Goal: Information Seeking & Learning: Check status

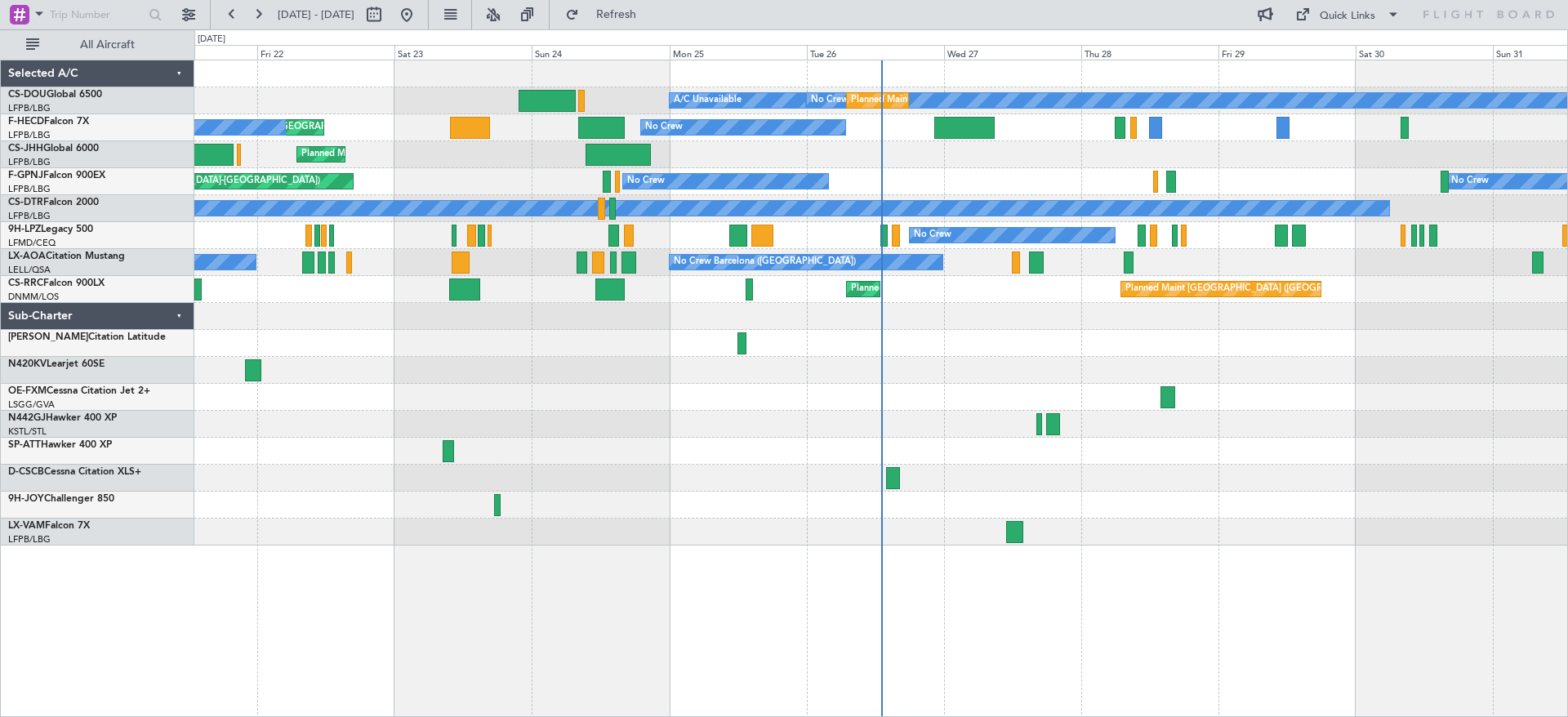
click at [1068, 408] on div at bounding box center [880, 397] width 1372 height 27
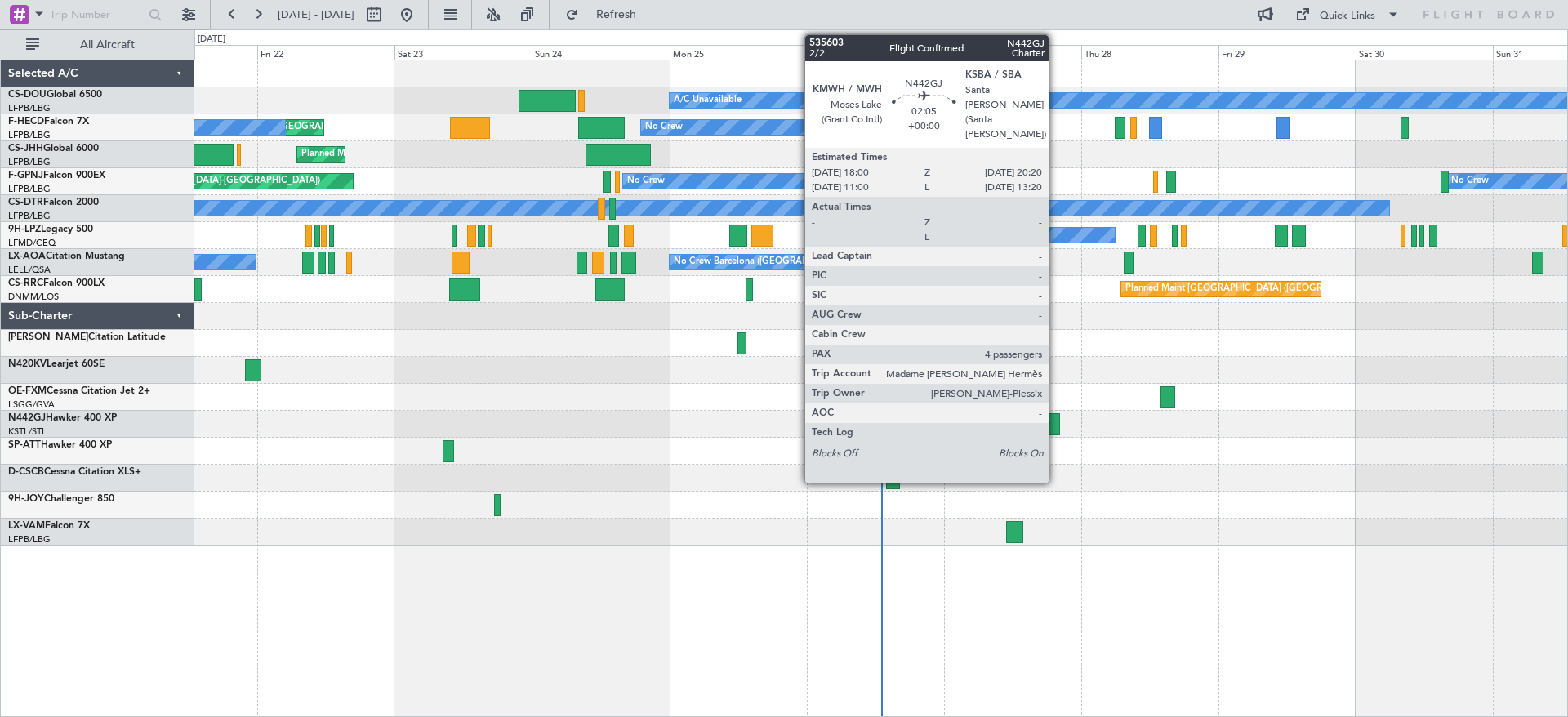
click at [1055, 417] on div at bounding box center [1052, 424] width 14 height 22
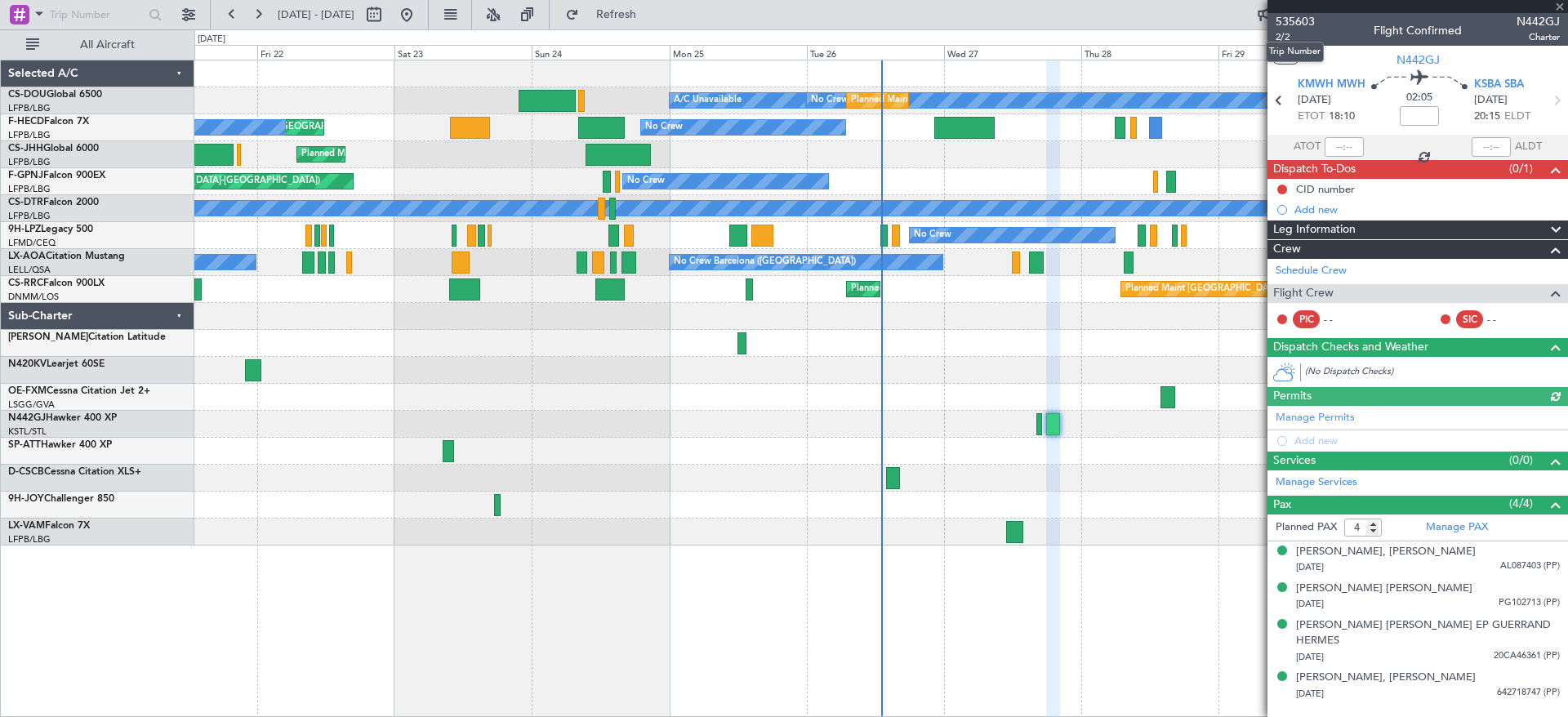
click at [1289, 12] on section "535603 2/2 Flight Confirmed N442GJ Charter UTC N442GJ KMWH MWH [DATE] ETOT 18:1…" at bounding box center [1417, 358] width 301 height 717
click at [1289, 16] on span "535603" at bounding box center [1295, 22] width 39 height 17
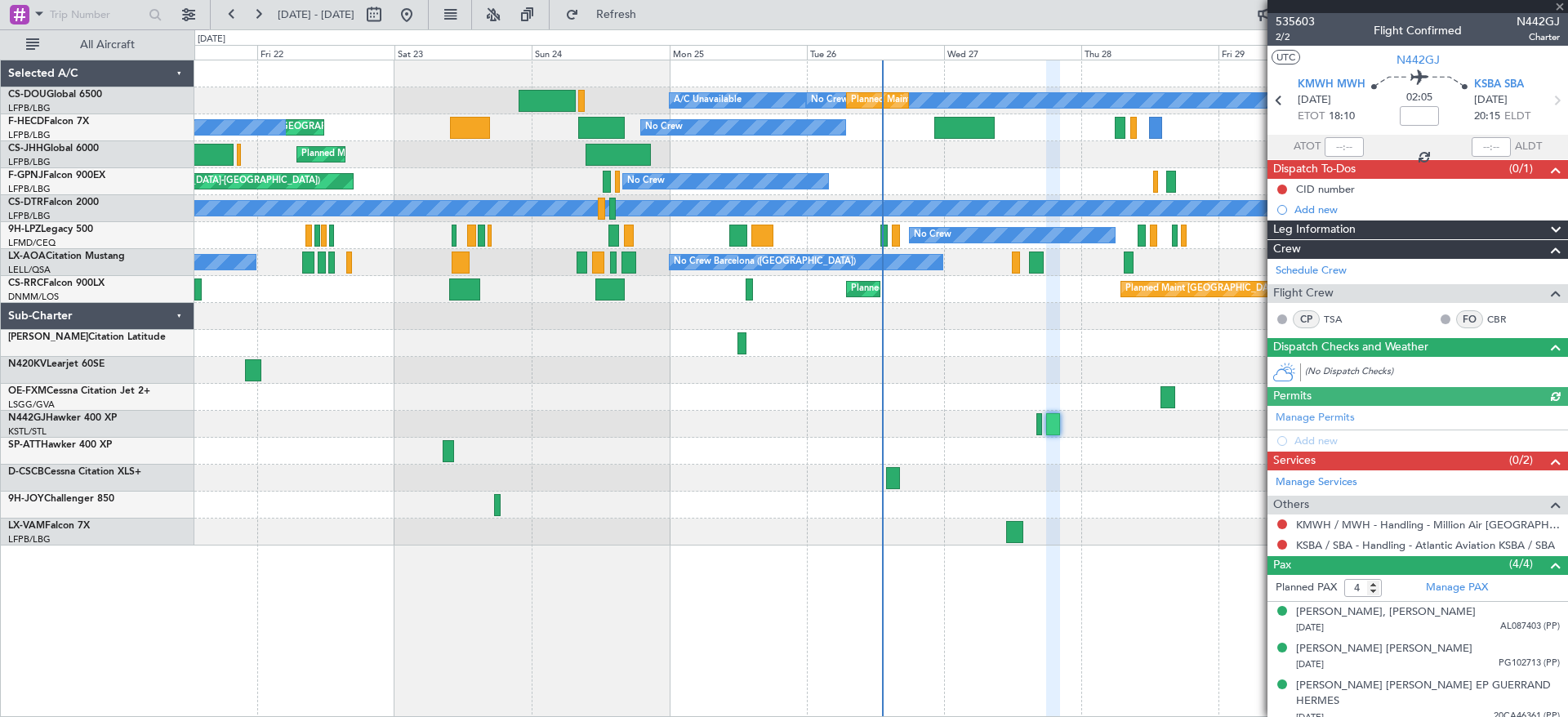
click at [620, 407] on div "No Crew Planned Maint [GEOGRAPHIC_DATA] ([GEOGRAPHIC_DATA]) A/C Unavailable Pla…" at bounding box center [880, 303] width 1372 height 485
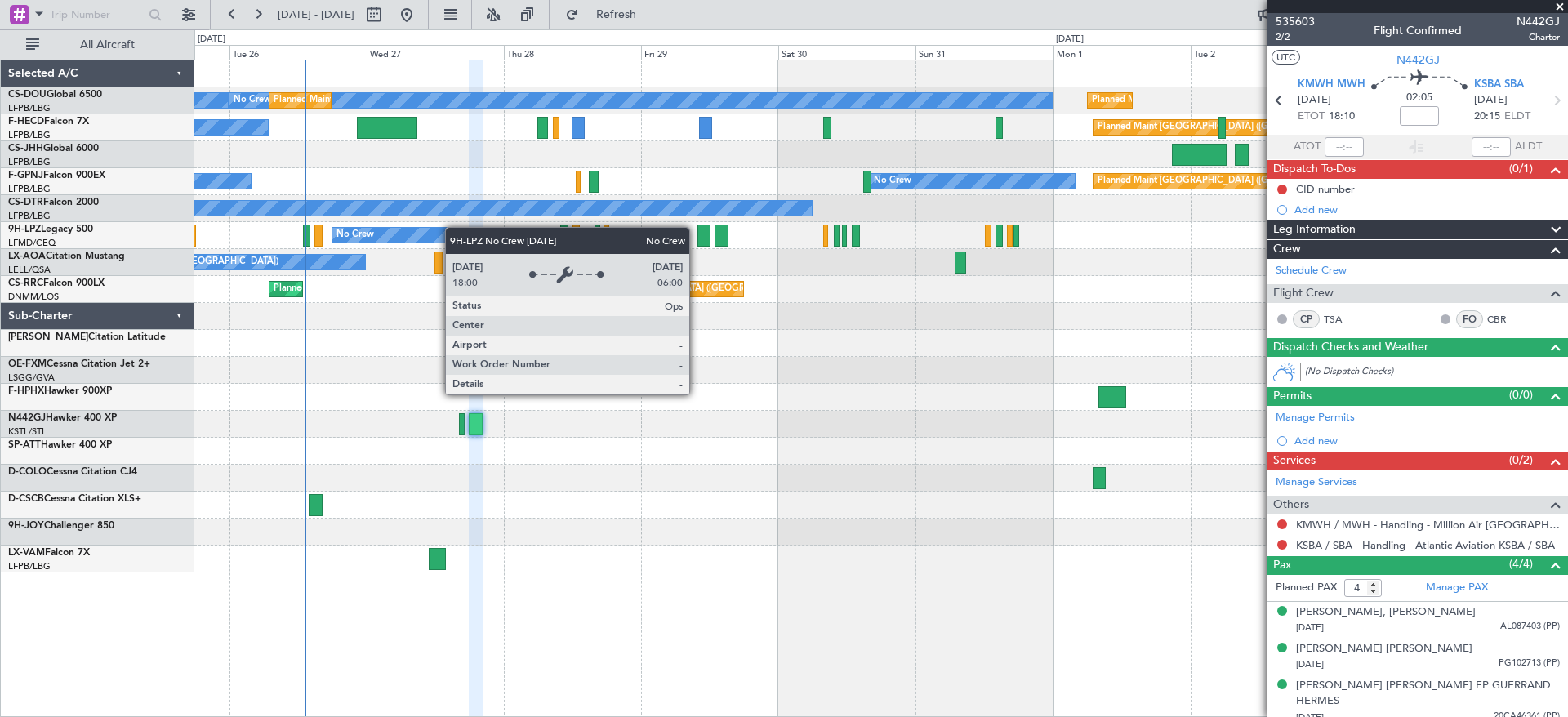
click at [392, 232] on div "No Crew Planned Maint [GEOGRAPHIC_DATA] ([GEOGRAPHIC_DATA]) A/C Unavailable Pla…" at bounding box center [880, 316] width 1372 height 512
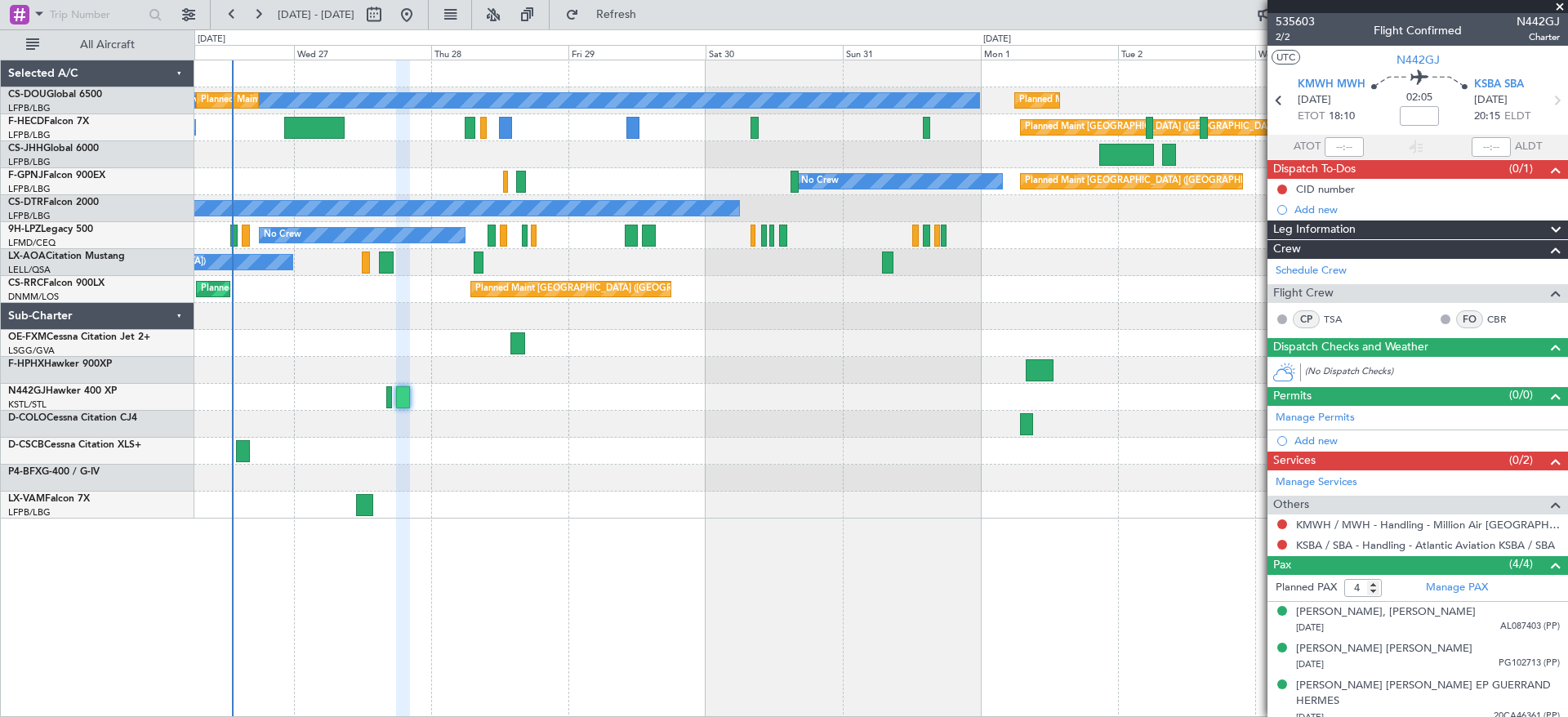
click at [667, 401] on div at bounding box center [880, 397] width 1372 height 27
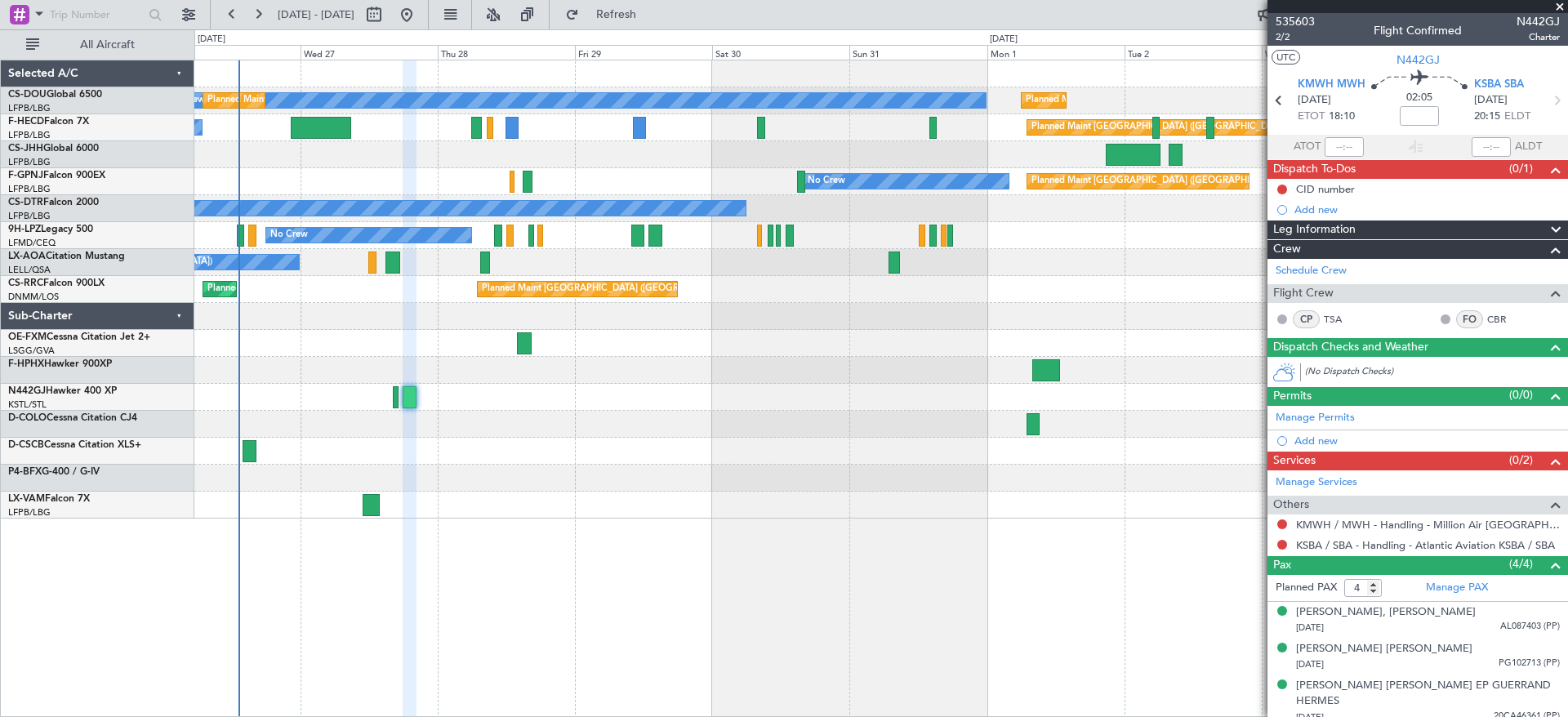
click at [498, 475] on div at bounding box center [880, 478] width 1372 height 27
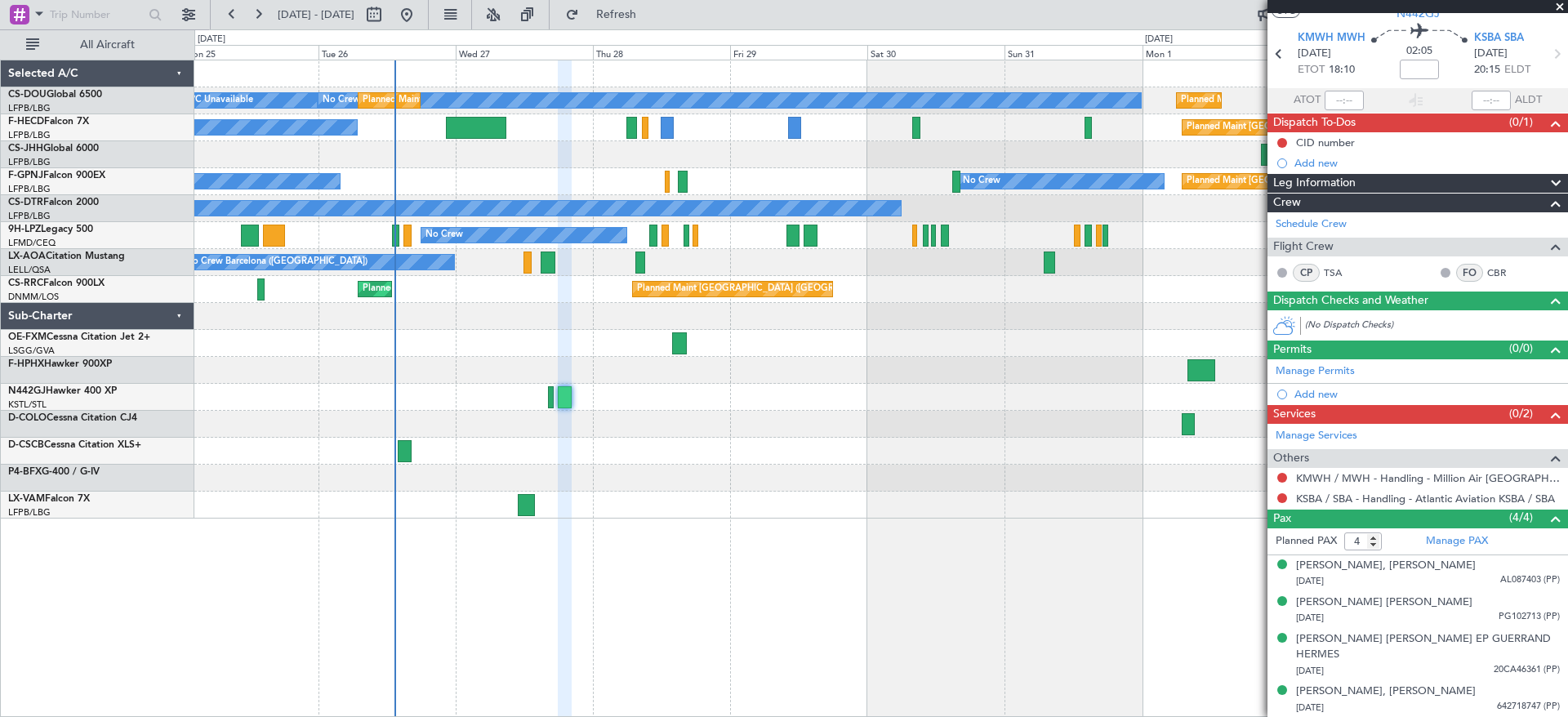
click at [776, 377] on div "Planned Maint [GEOGRAPHIC_DATA] ([GEOGRAPHIC_DATA]) No Crew Planned Maint [GEOG…" at bounding box center [880, 289] width 1372 height 458
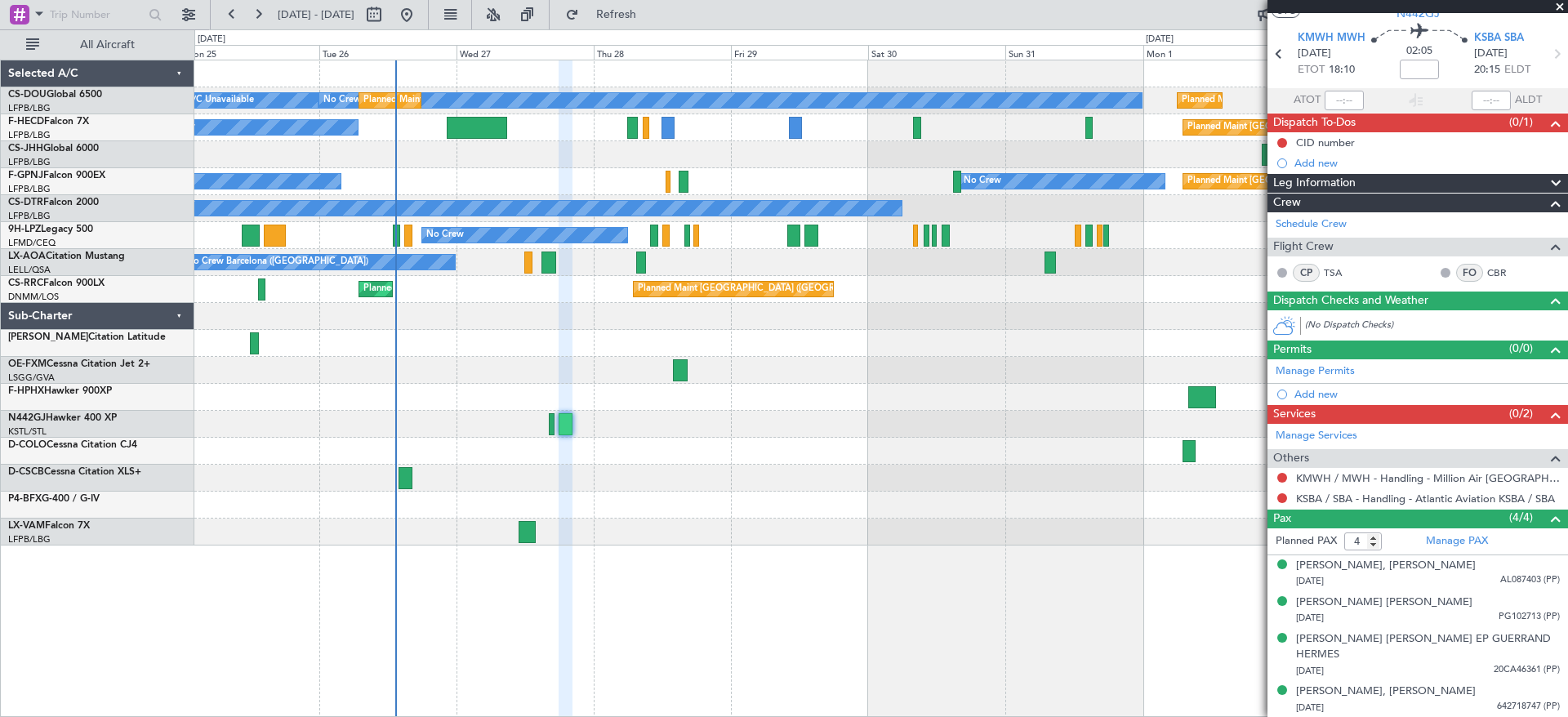
click at [657, 444] on div at bounding box center [880, 451] width 1372 height 27
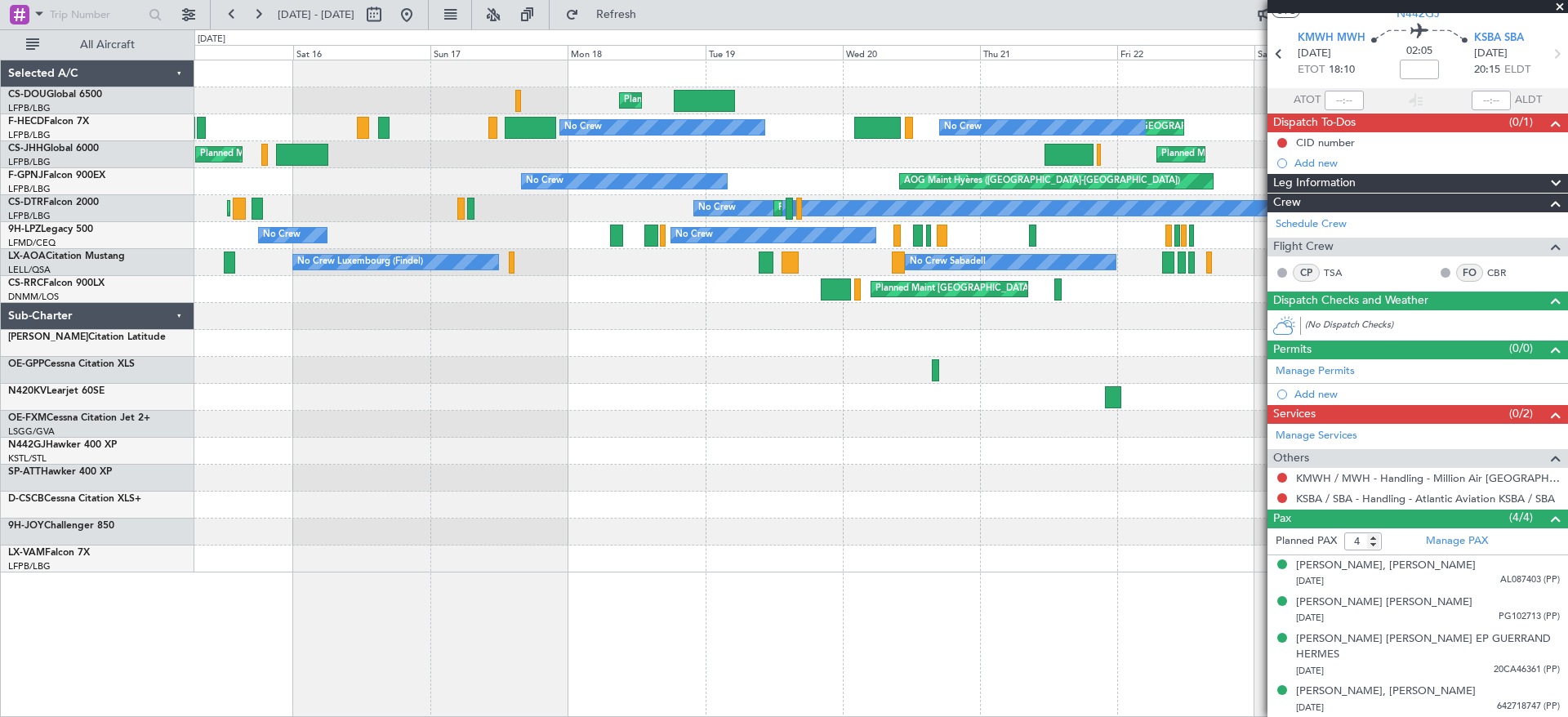
click at [901, 450] on div "A/C Unavailable Planned Maint [GEOGRAPHIC_DATA] ([GEOGRAPHIC_DATA]) Unplanned M…" at bounding box center [880, 316] width 1372 height 512
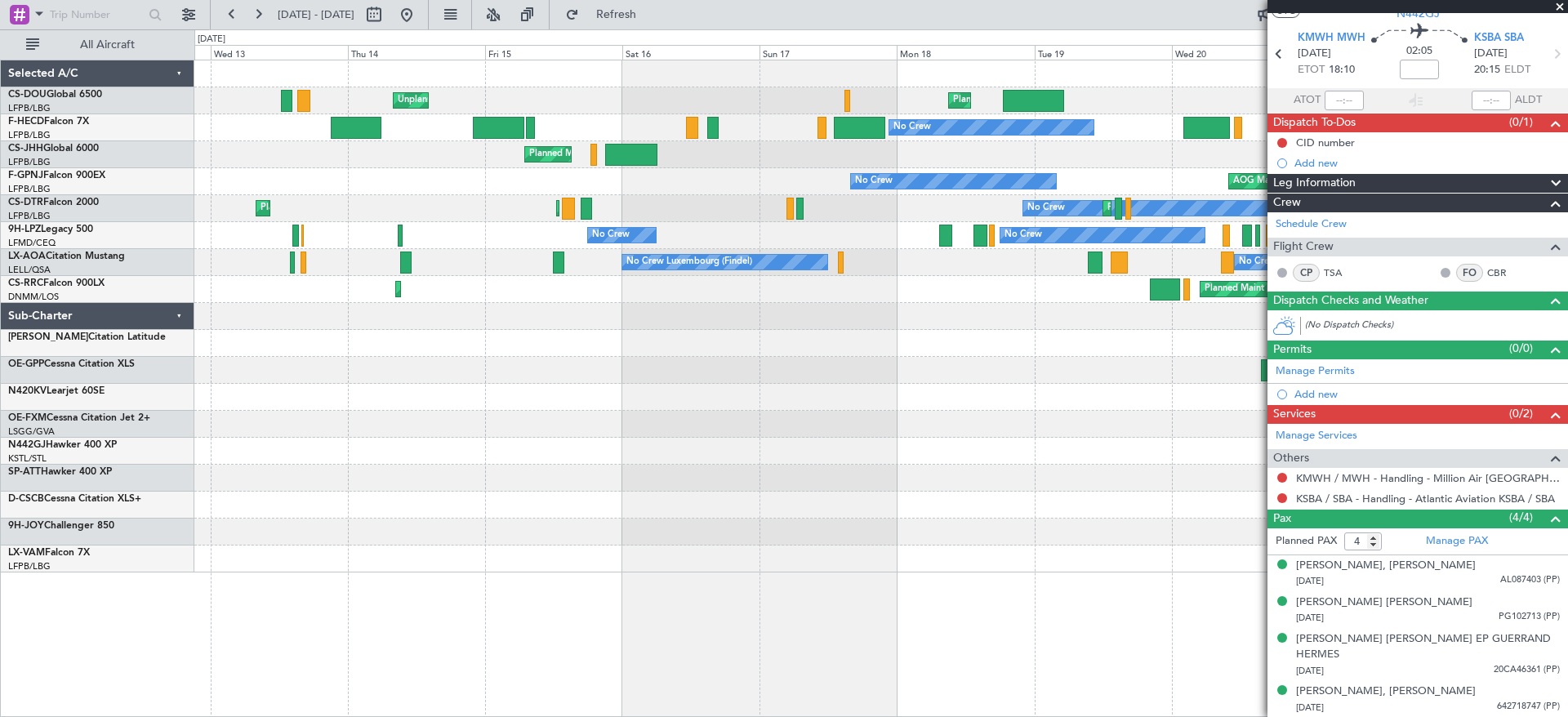
click at [738, 382] on div "Planned Maint [GEOGRAPHIC_DATA] ([GEOGRAPHIC_DATA]) Unplanned Maint [GEOGRAPHIC…" at bounding box center [880, 316] width 1372 height 512
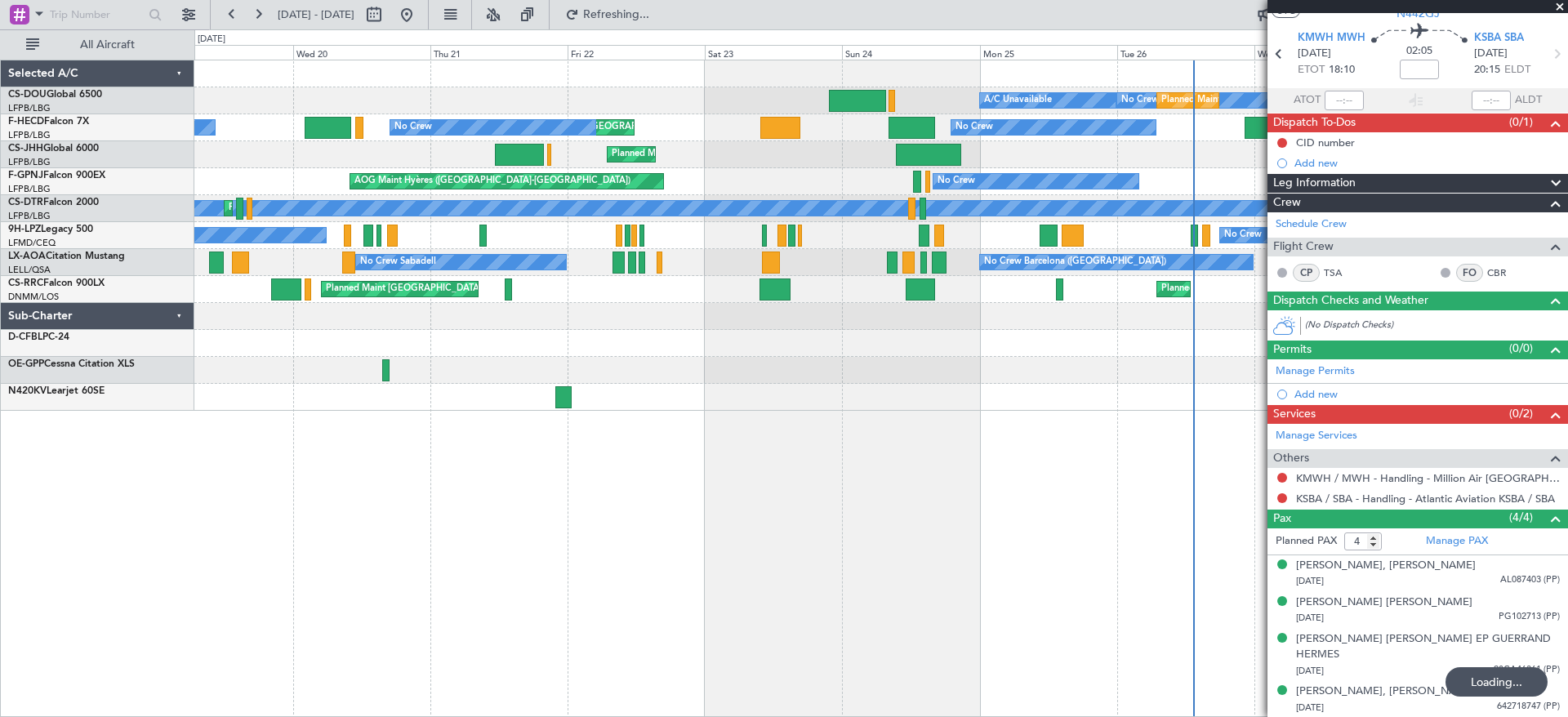
click at [131, 400] on div "A/C Unavailable No Crew Planned Maint [GEOGRAPHIC_DATA] ([GEOGRAPHIC_DATA]) Pla…" at bounding box center [784, 373] width 1568 height 687
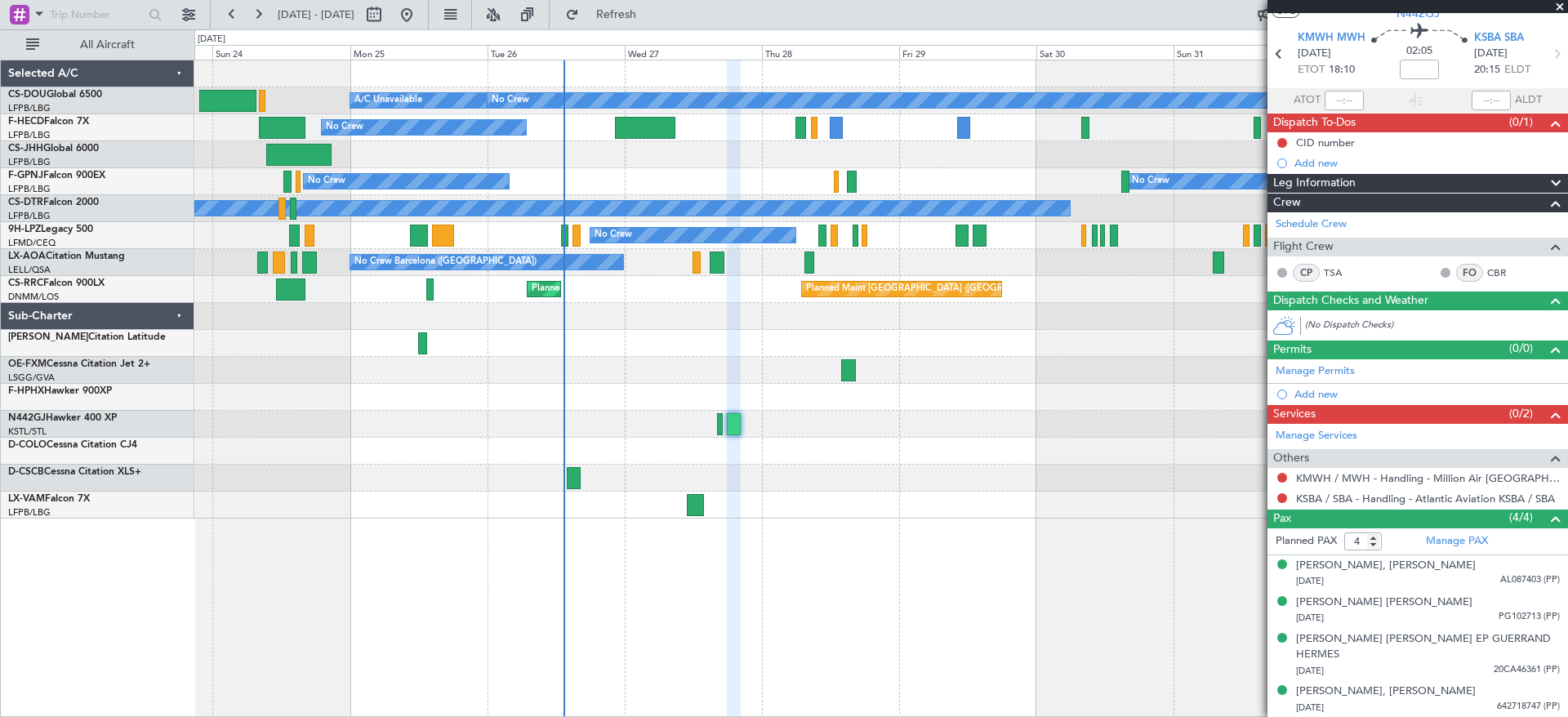
click at [618, 449] on div "Planned Maint [GEOGRAPHIC_DATA] ([GEOGRAPHIC_DATA]) A/C Unavailable No Crew Pla…" at bounding box center [880, 289] width 1372 height 458
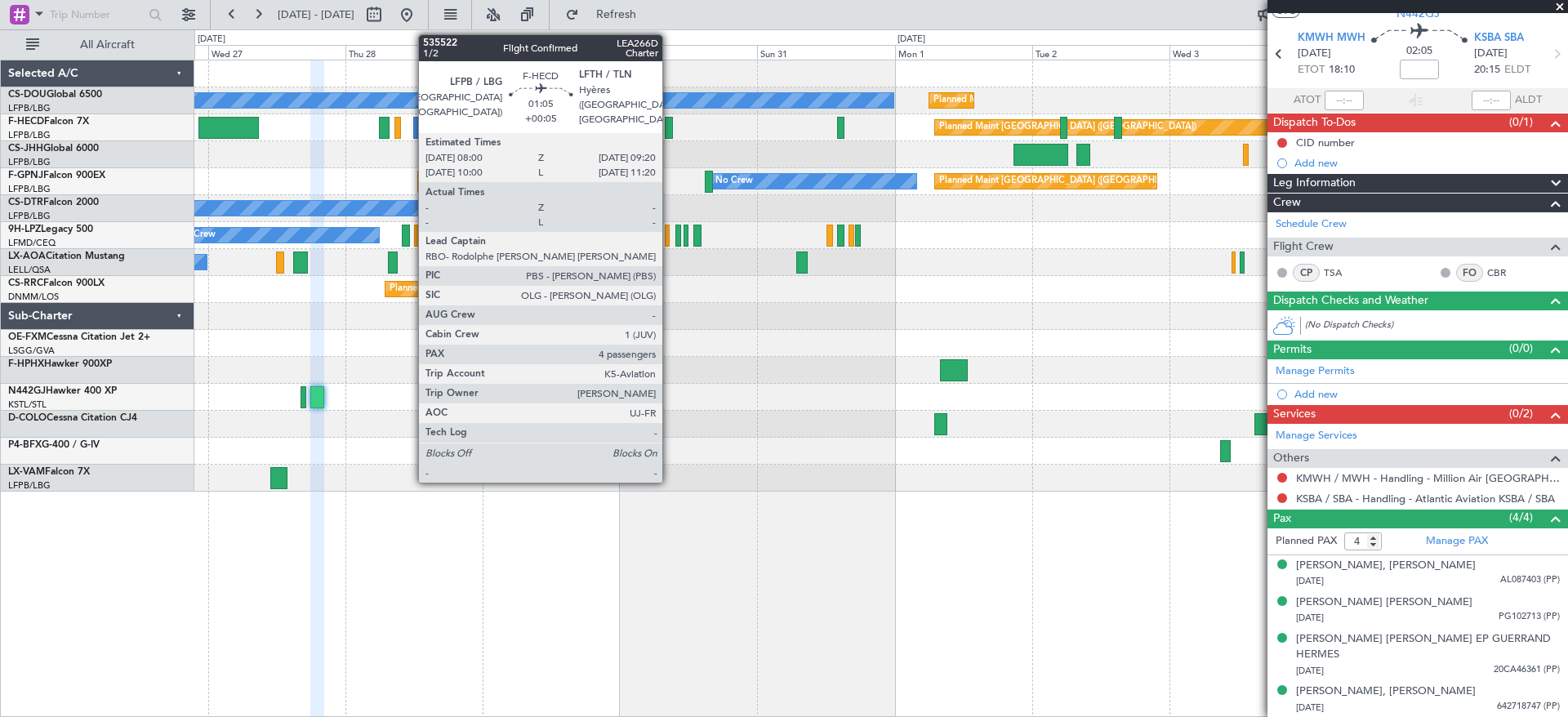
click at [669, 120] on div at bounding box center [668, 127] width 9 height 22
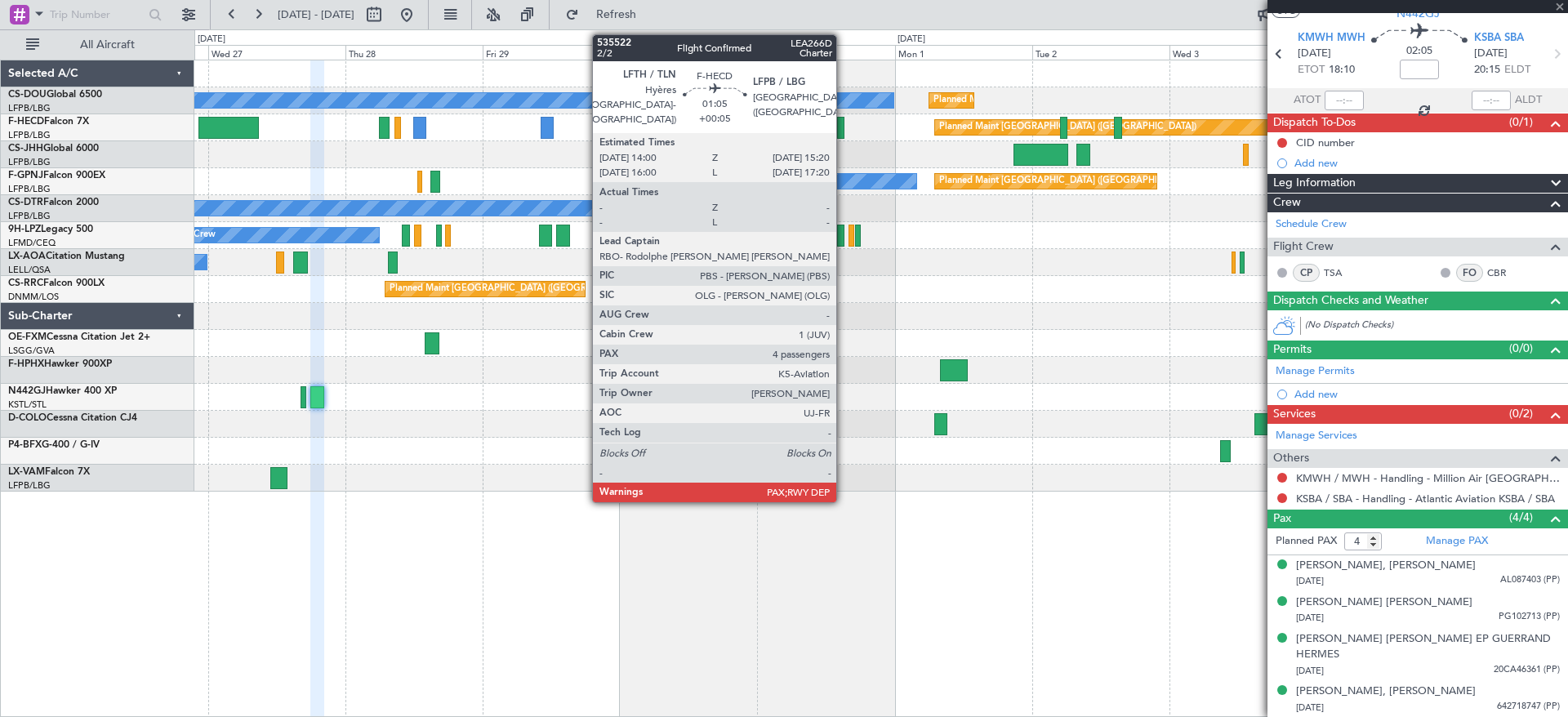
type input "+00:05"
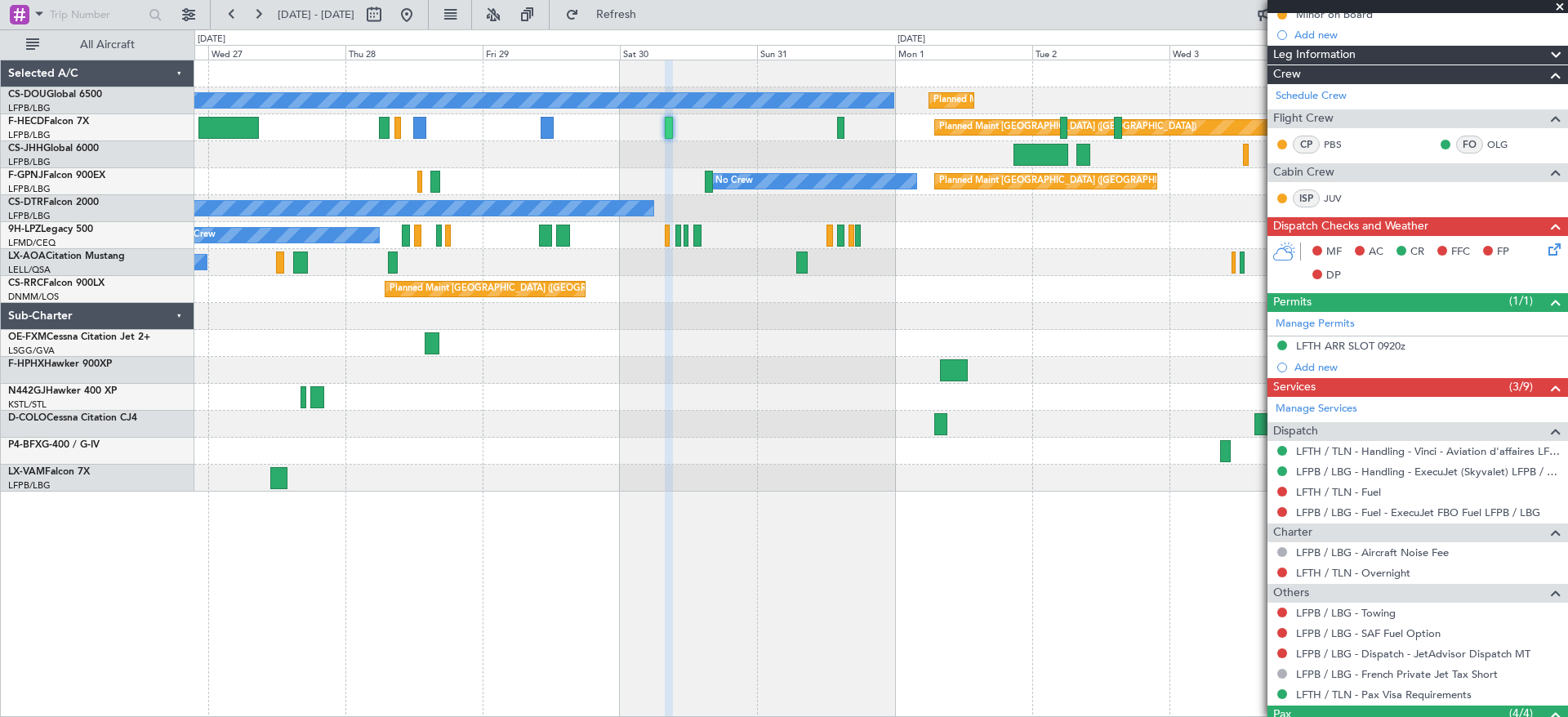
scroll to position [327, 0]
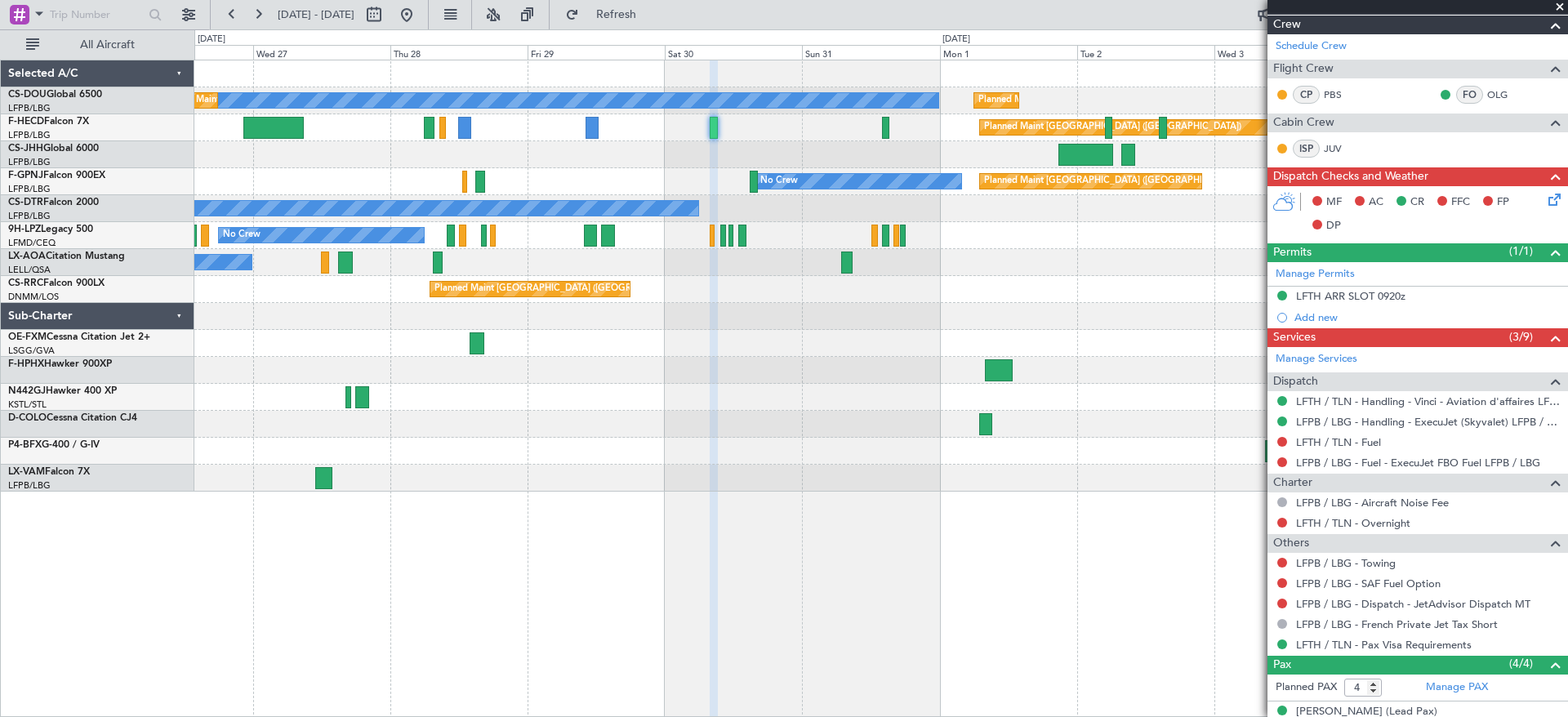
click at [614, 473] on div "No Crew Planned Maint [GEOGRAPHIC_DATA] ([GEOGRAPHIC_DATA]) Planned Maint [GEOG…" at bounding box center [880, 275] width 1372 height 431
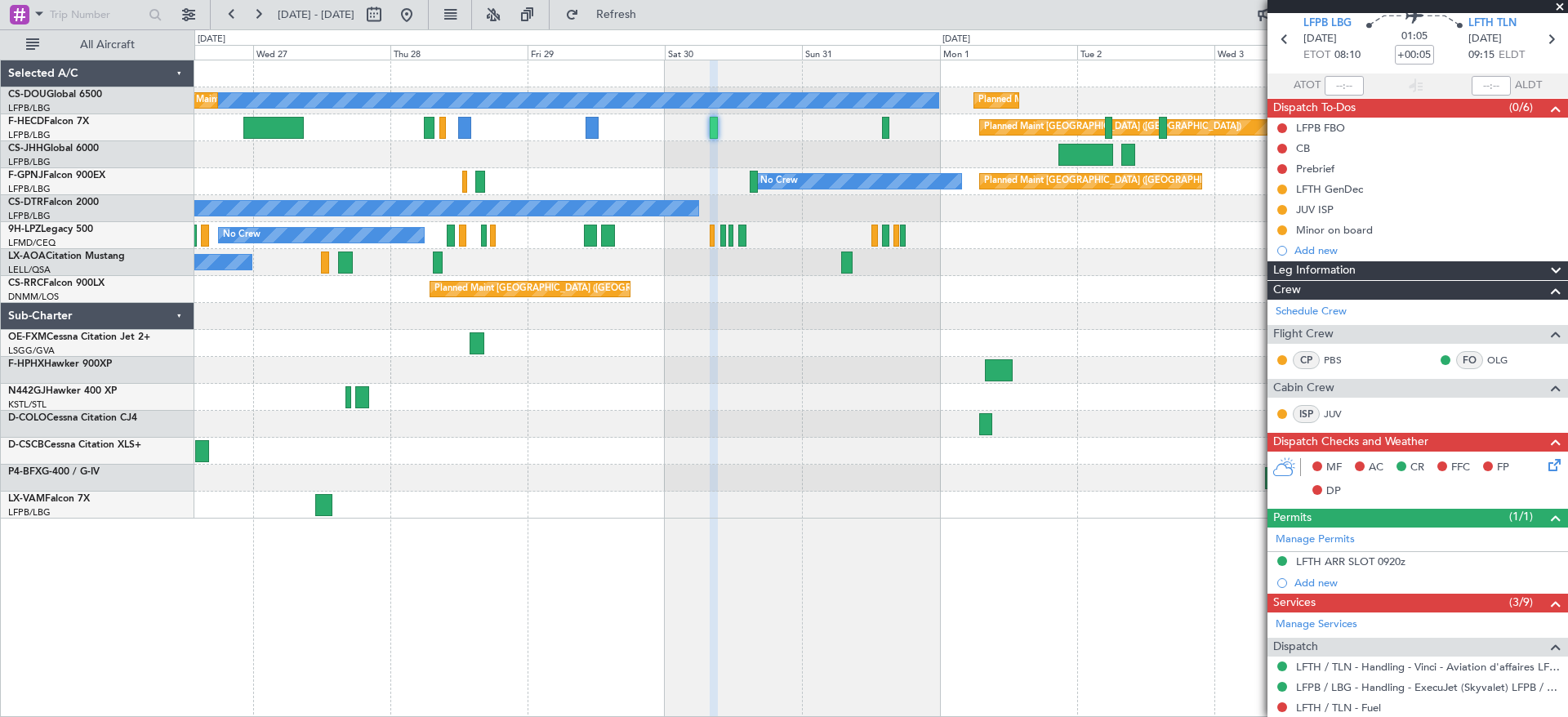
scroll to position [0, 0]
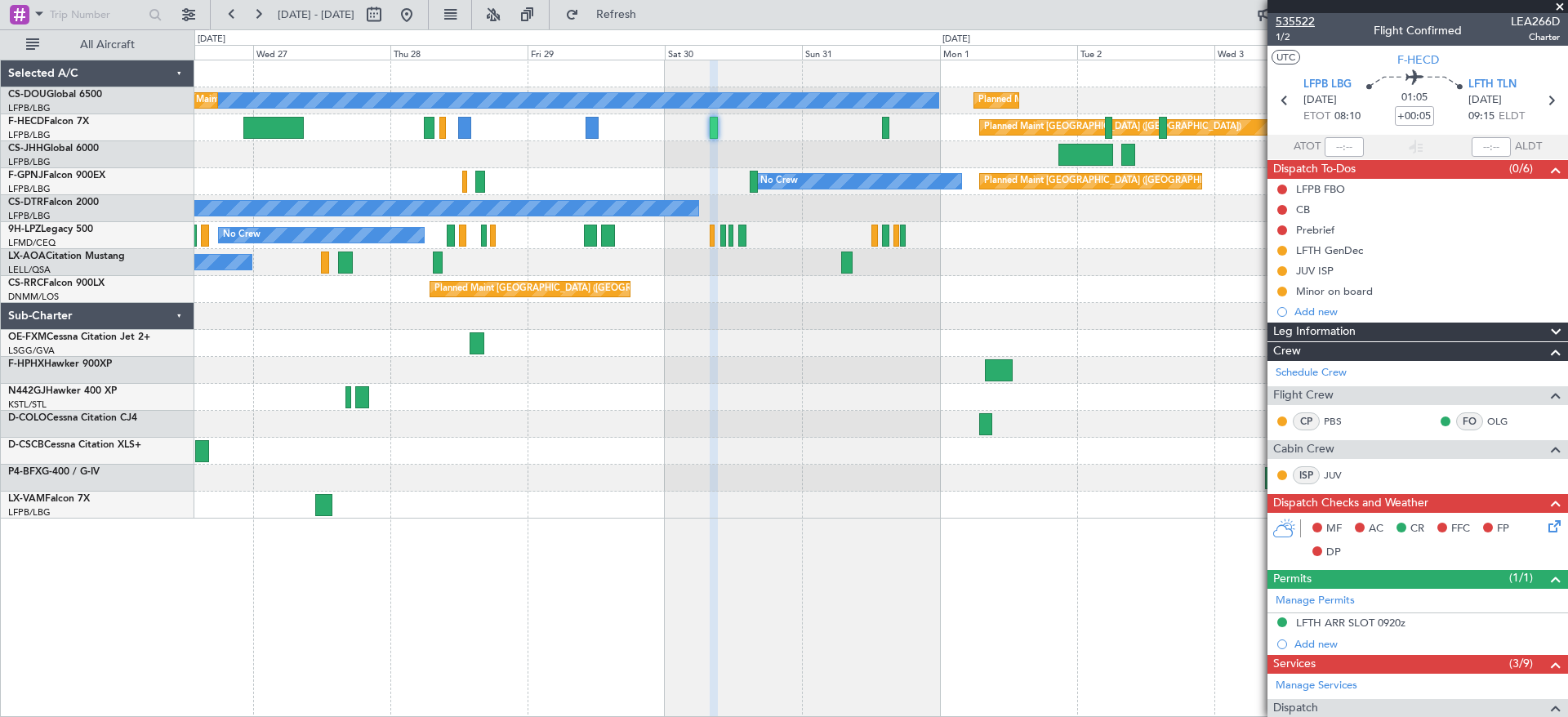
click at [1299, 22] on span "535522" at bounding box center [1295, 22] width 39 height 17
click at [1560, 10] on span at bounding box center [1559, 7] width 16 height 14
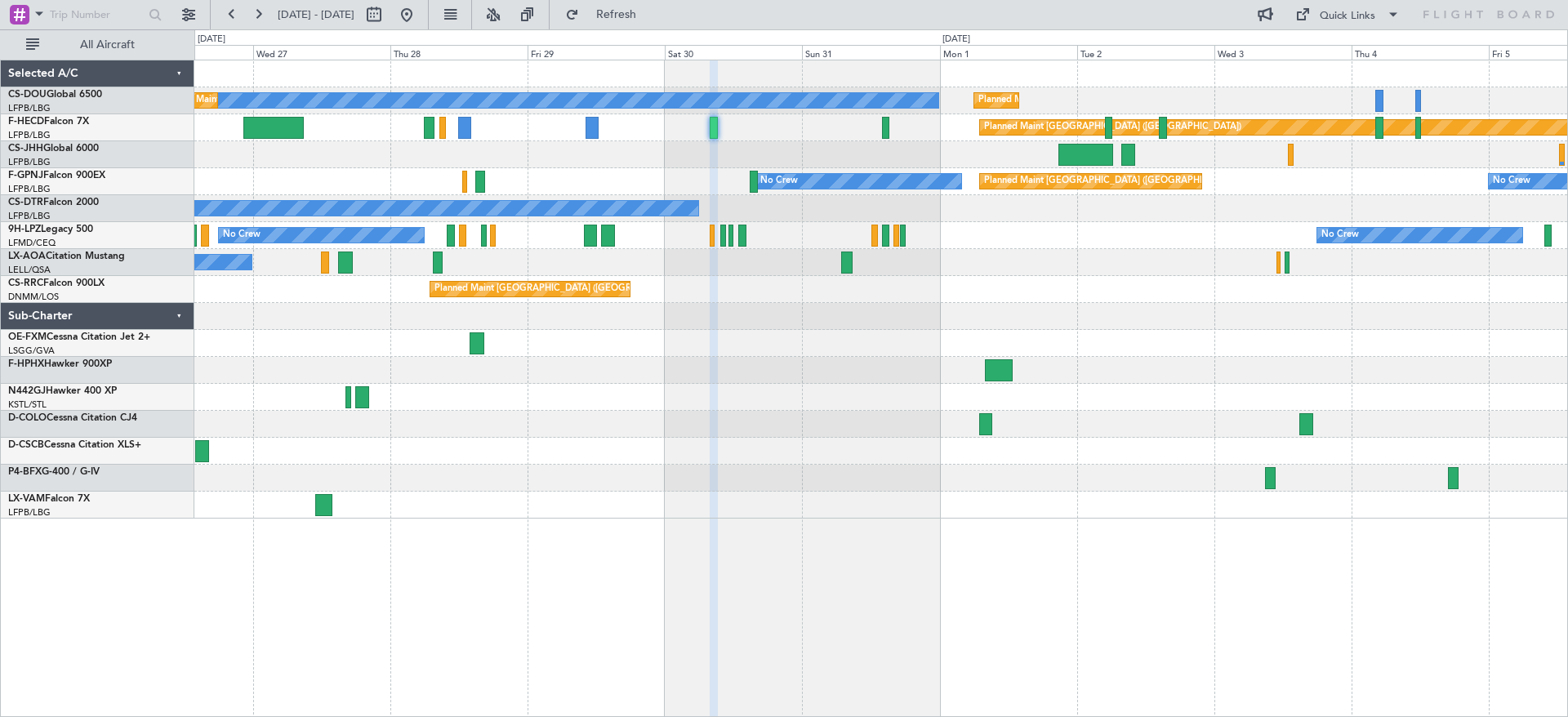
type input "0"
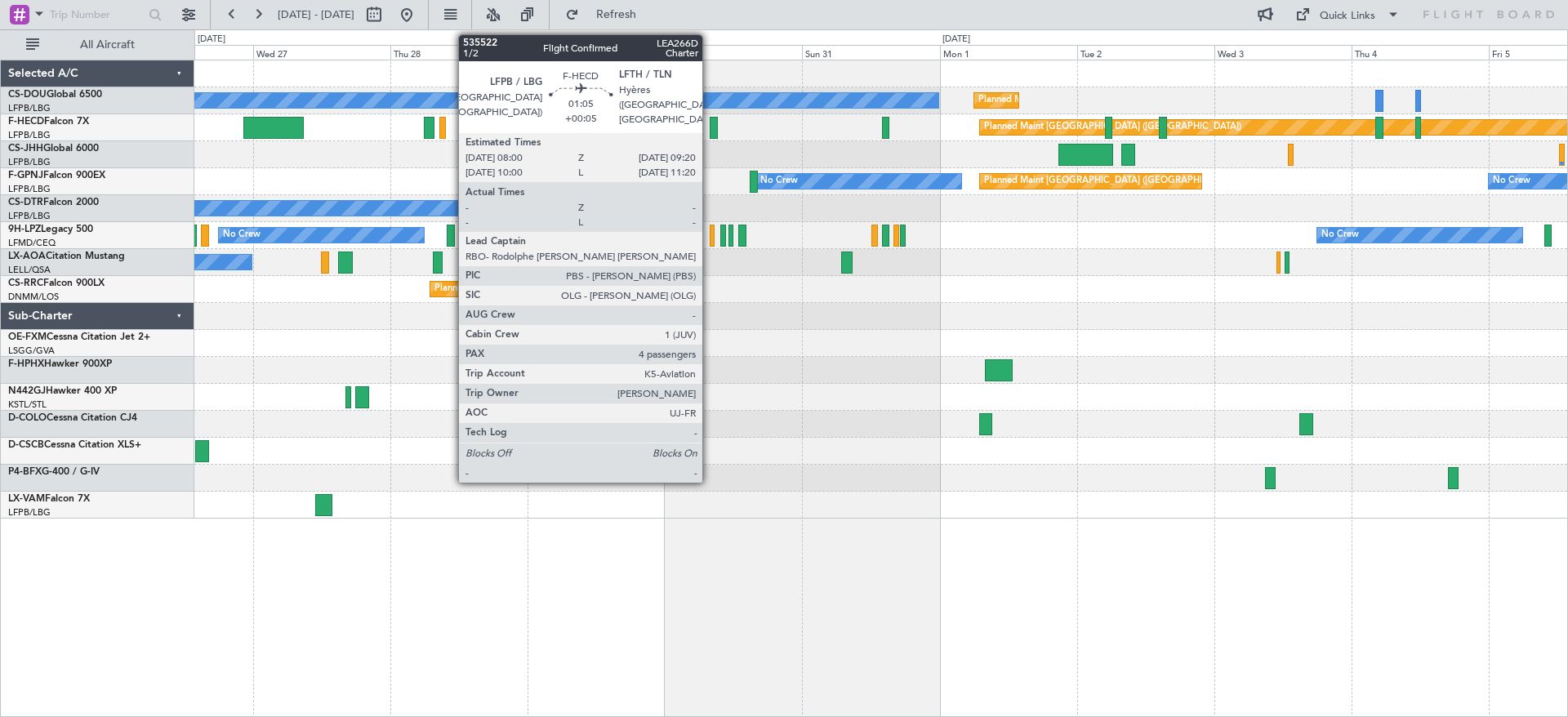
click at [710, 121] on div at bounding box center [713, 127] width 9 height 22
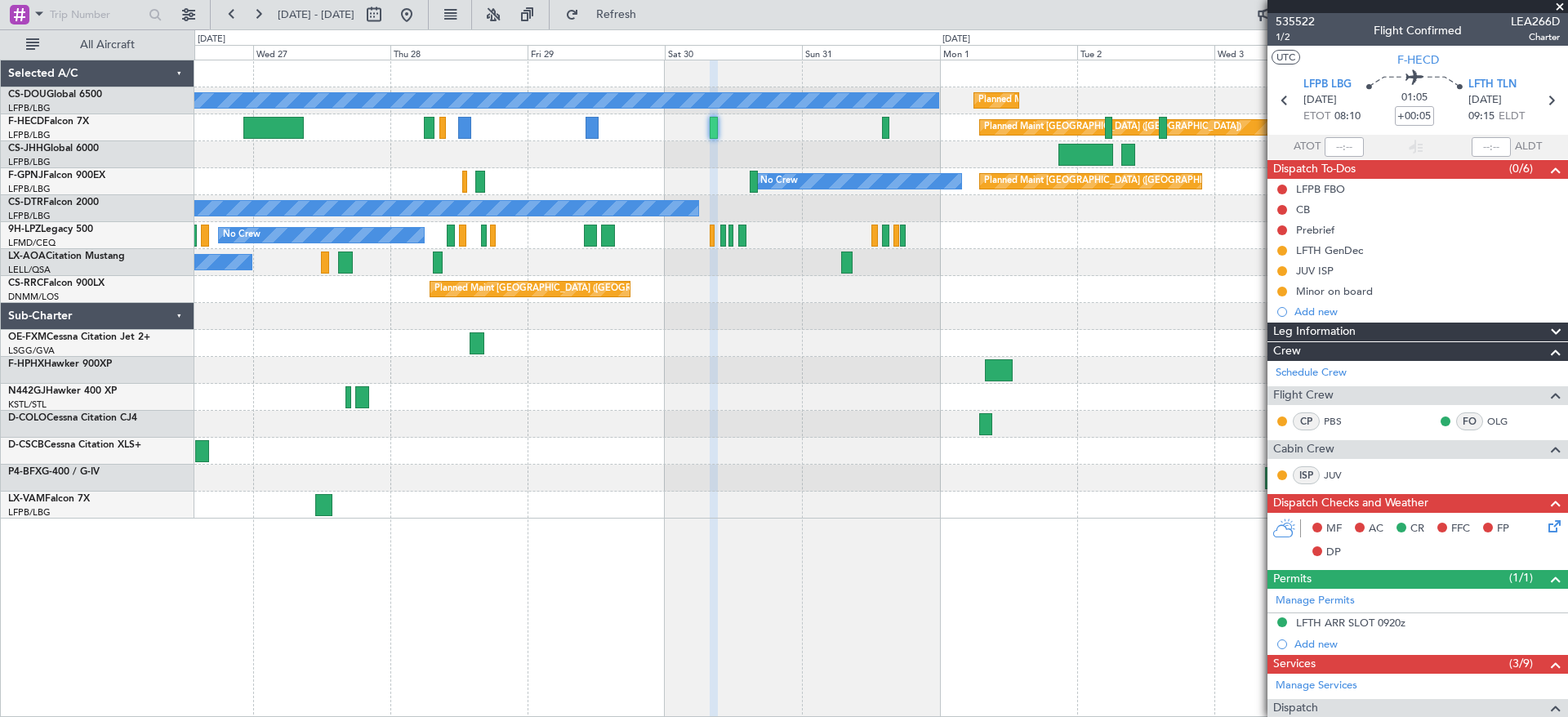
click at [1557, 6] on span at bounding box center [1559, 7] width 16 height 14
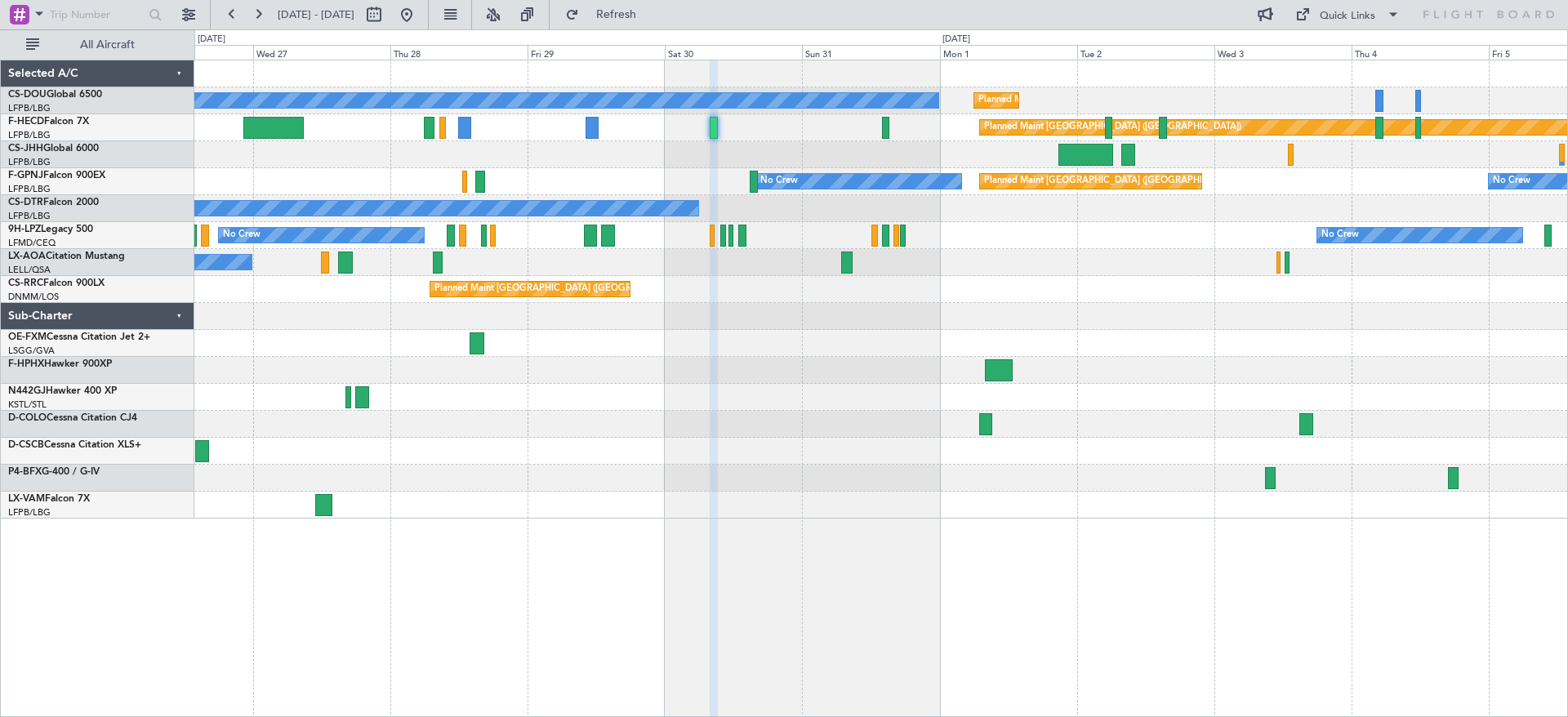
type input "0"
